Goal: Transaction & Acquisition: Book appointment/travel/reservation

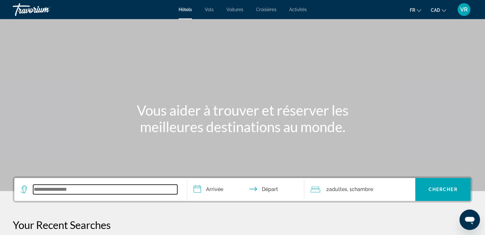
click at [76, 192] on input "Search widget" at bounding box center [105, 190] width 144 height 10
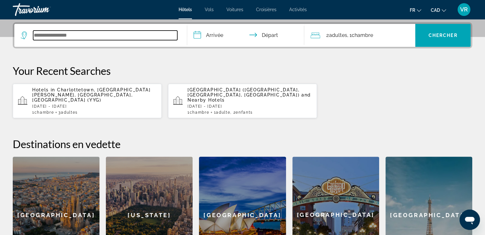
scroll to position [156, 0]
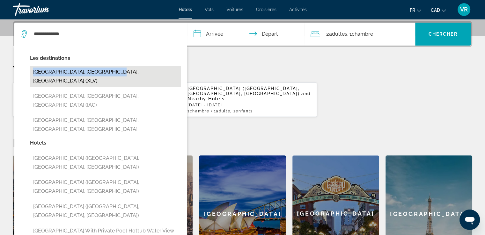
drag, startPoint x: 136, startPoint y: 56, endPoint x: 109, endPoint y: 72, distance: 31.9
click at [109, 72] on div "Les destinations [GEOGRAPHIC_DATA], [GEOGRAPHIC_DATA], [GEOGRAPHIC_DATA] (XLV) …" at bounding box center [105, 96] width 151 height 85
click at [109, 72] on button "[GEOGRAPHIC_DATA], [GEOGRAPHIC_DATA], [GEOGRAPHIC_DATA] (XLV)" at bounding box center [105, 76] width 151 height 21
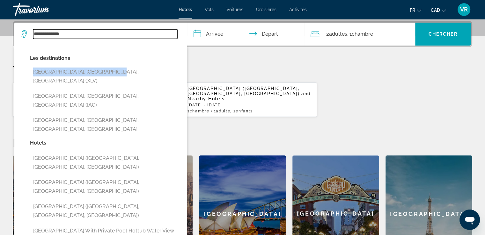
type input "**********"
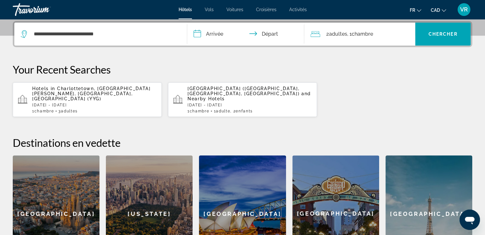
click at [216, 32] on input "**********" at bounding box center [247, 35] width 120 height 25
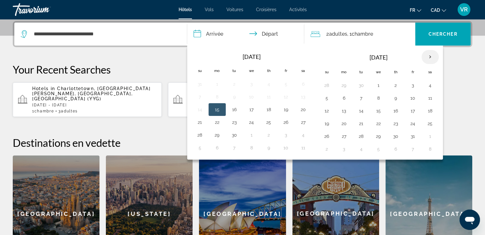
click at [429, 55] on th "Next month" at bounding box center [429, 57] width 17 height 14
click at [346, 81] on button "1" at bounding box center [344, 85] width 10 height 9
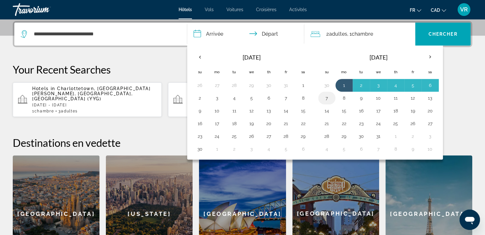
click at [326, 95] on button "7" at bounding box center [327, 98] width 10 height 9
type input "**********"
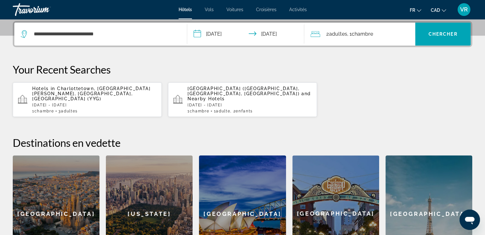
click at [364, 32] on span "Chambre" at bounding box center [361, 34] width 21 height 6
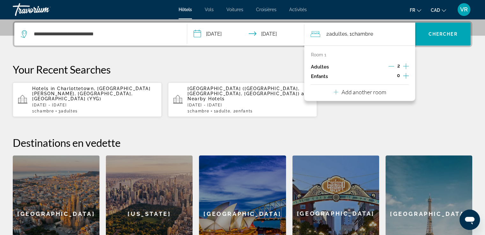
click at [391, 65] on icon "Decrement adults" at bounding box center [391, 66] width 6 height 6
click at [404, 78] on icon "Increment children" at bounding box center [406, 76] width 6 height 8
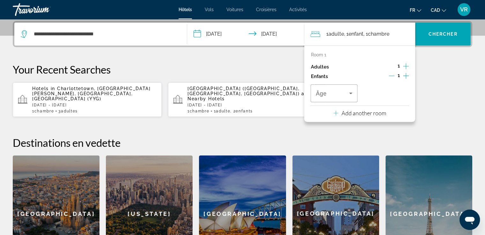
click at [404, 78] on icon "Increment children" at bounding box center [406, 76] width 6 height 8
click at [351, 95] on icon "Travelers: 1 adult, 2 children" at bounding box center [351, 94] width 8 height 8
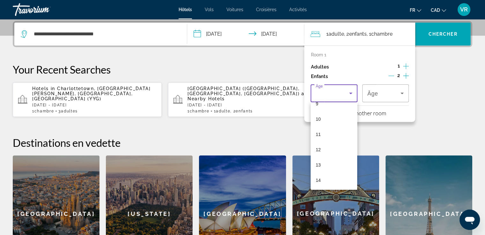
scroll to position [161, 0]
click at [330, 167] on mat-option "14" at bounding box center [333, 165] width 47 height 15
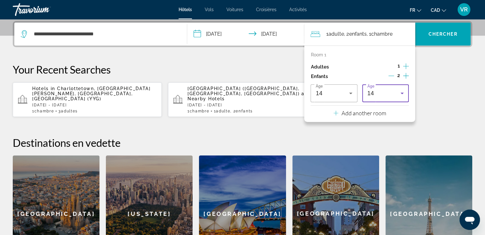
click at [388, 90] on div "14" at bounding box center [383, 94] width 33 height 8
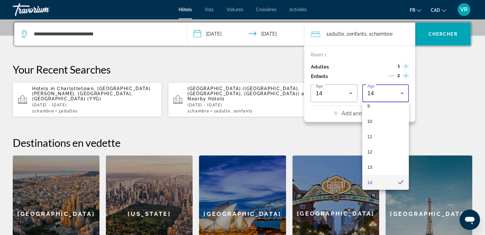
scroll to position [131, 0]
click at [385, 108] on mat-option "8" at bounding box center [385, 103] width 47 height 15
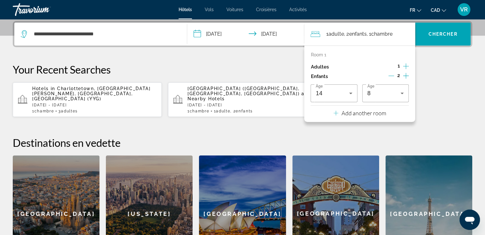
click at [435, 90] on div "Hotels in [GEOGRAPHIC_DATA], [GEOGRAPHIC_DATA][PERSON_NAME], [GEOGRAPHIC_DATA],…" at bounding box center [242, 99] width 459 height 35
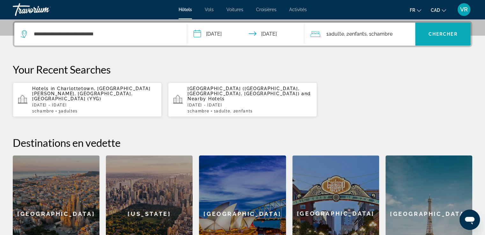
click at [433, 43] on span "Search widget" at bounding box center [442, 34] width 55 height 23
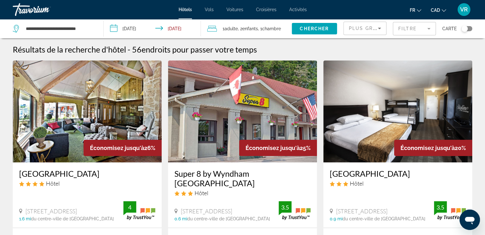
click at [379, 28] on icon "Sort by" at bounding box center [379, 29] width 3 height 2
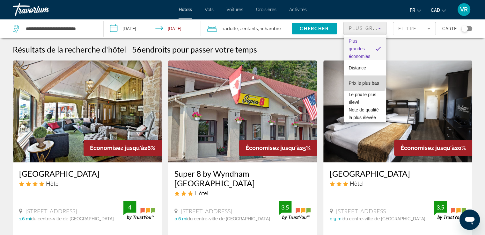
click at [364, 81] on span "Prix le plus bas" at bounding box center [364, 83] width 30 height 5
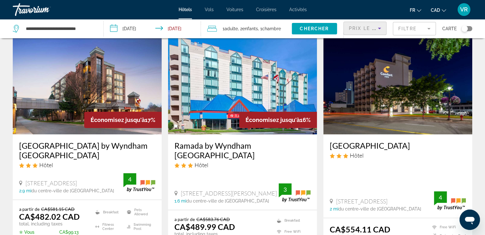
scroll to position [27, 0]
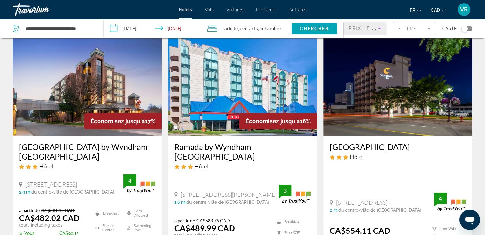
click at [96, 79] on img "Main content" at bounding box center [87, 85] width 149 height 102
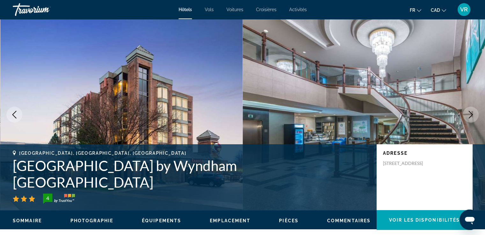
click at [472, 113] on icon "Next image" at bounding box center [471, 115] width 8 height 8
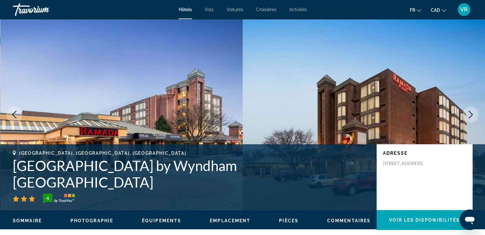
click at [472, 113] on icon "Next image" at bounding box center [471, 115] width 8 height 8
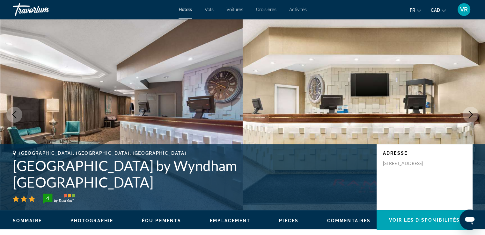
click at [472, 113] on icon "Next image" at bounding box center [471, 115] width 8 height 8
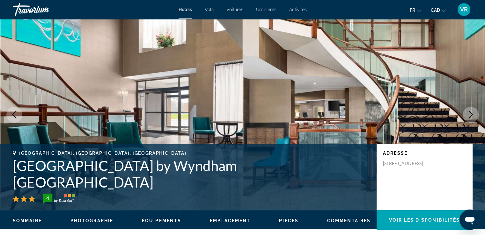
click at [472, 113] on icon "Next image" at bounding box center [471, 115] width 8 height 8
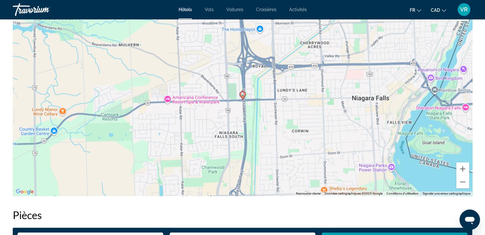
scroll to position [642, 0]
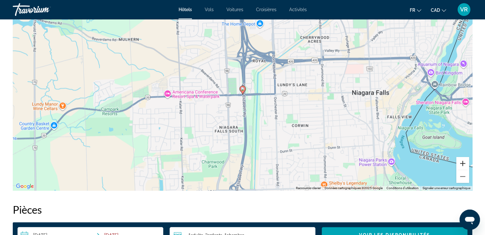
click at [465, 164] on button "Zoom avant" at bounding box center [462, 163] width 13 height 13
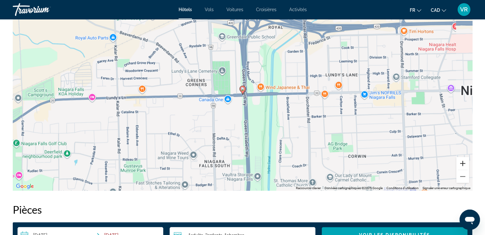
click at [465, 164] on button "Zoom avant" at bounding box center [462, 163] width 13 height 13
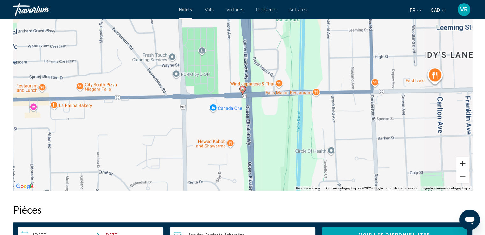
click at [465, 164] on button "Zoom avant" at bounding box center [462, 163] width 13 height 13
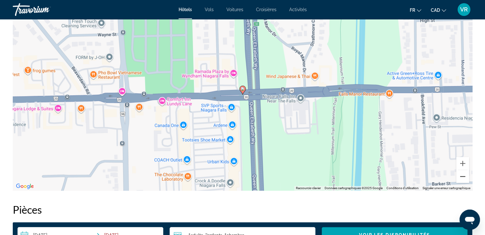
click at [461, 175] on button "Zoom arrière" at bounding box center [462, 176] width 13 height 13
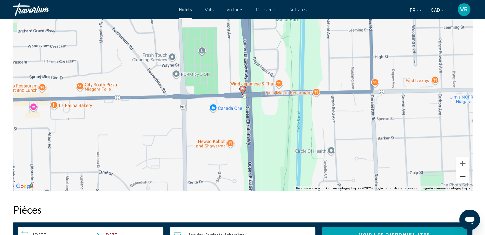
click at [461, 175] on button "Zoom arrière" at bounding box center [462, 176] width 13 height 13
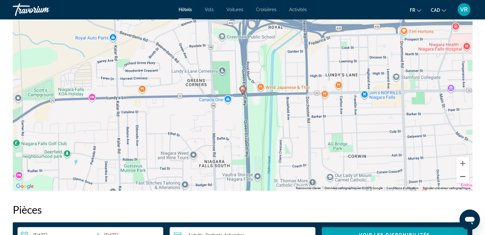
click at [461, 175] on button "Zoom arrière" at bounding box center [462, 176] width 13 height 13
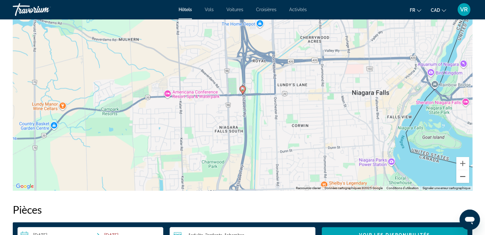
click at [461, 175] on button "Zoom arrière" at bounding box center [462, 176] width 13 height 13
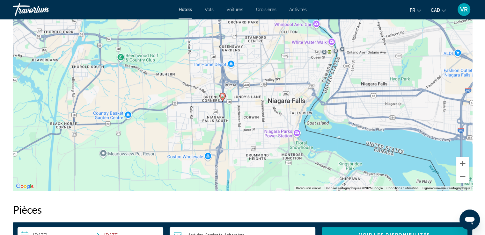
drag, startPoint x: 381, startPoint y: 115, endPoint x: 359, endPoint y: 123, distance: 22.8
click at [359, 123] on div "Pour activer le glissement du marqueur avec le clavier, appuyez sur Alt+Entrée.…" at bounding box center [242, 94] width 459 height 191
click at [465, 164] on button "Zoom avant" at bounding box center [462, 163] width 13 height 13
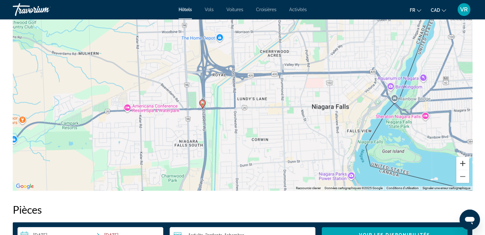
click at [465, 164] on button "Zoom avant" at bounding box center [462, 163] width 13 height 13
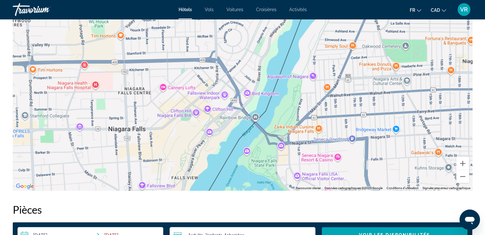
drag, startPoint x: 386, startPoint y: 159, endPoint x: 94, endPoint y: 166, distance: 292.1
click at [94, 166] on div "Pour activer le glissement du marqueur avec le clavier, appuyez sur Alt+Entrée.…" at bounding box center [242, 94] width 459 height 191
click at [213, 98] on div "Main content" at bounding box center [242, 94] width 459 height 191
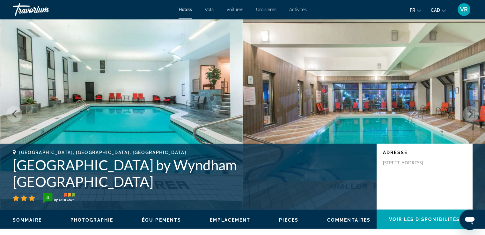
scroll to position [0, 0]
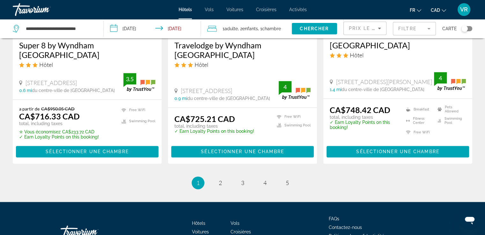
scroll to position [864, 0]
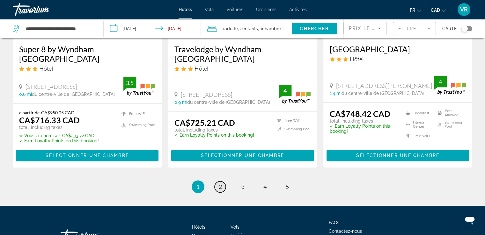
click at [220, 183] on span "2" at bounding box center [220, 186] width 3 height 7
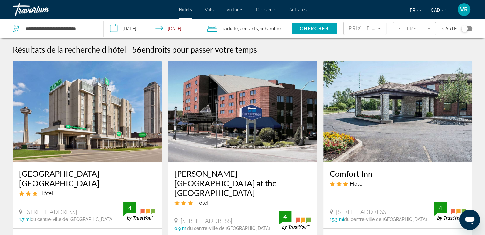
click at [425, 31] on mat-form-field "Filtre" at bounding box center [414, 28] width 43 height 13
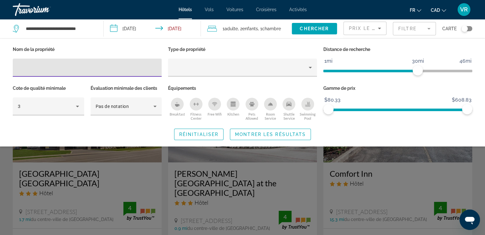
click at [178, 104] on icon "Breakfast" at bounding box center [177, 104] width 5 height 5
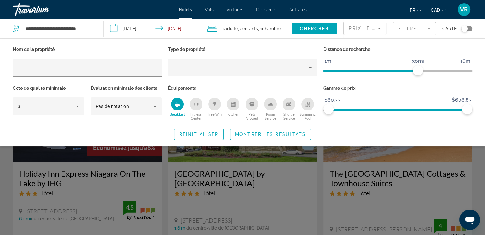
click at [213, 103] on icon "Free Wifi" at bounding box center [214, 104] width 5 height 5
click at [310, 104] on div "Swimming Pool" at bounding box center [307, 104] width 13 height 13
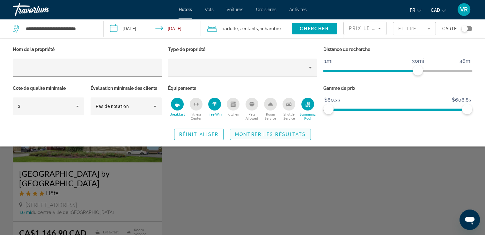
click at [294, 134] on span "Montrer les résultats" at bounding box center [270, 134] width 71 height 5
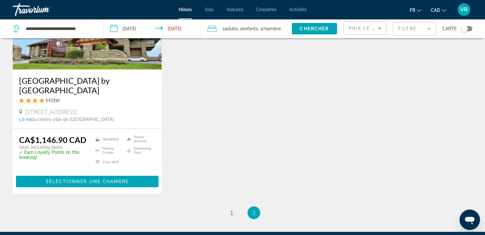
scroll to position [122, 0]
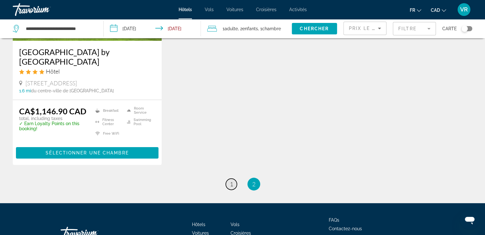
click at [230, 184] on span "1" at bounding box center [231, 184] width 3 height 7
